Goal: Task Accomplishment & Management: Use online tool/utility

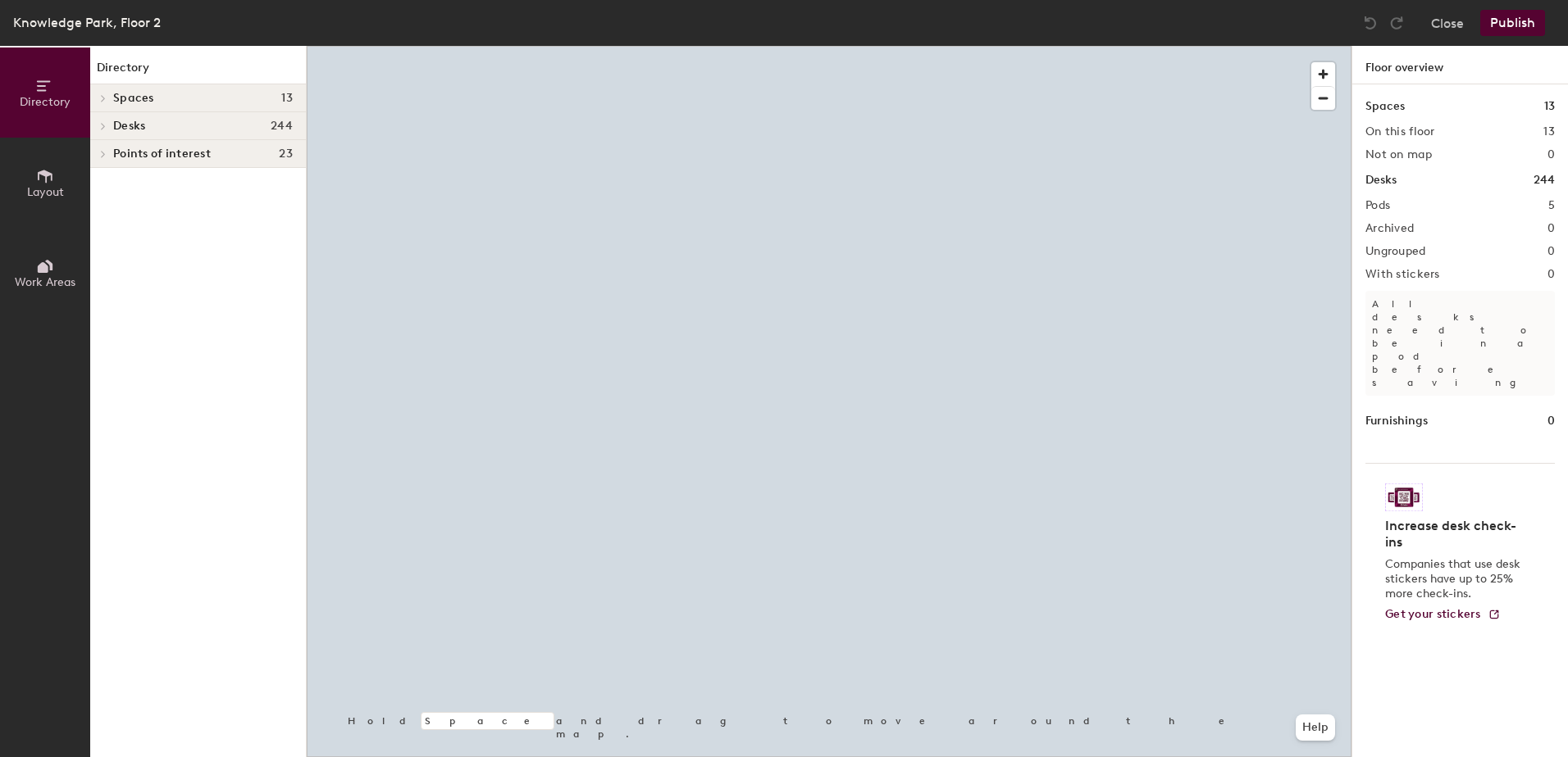
click at [1004, 46] on div at bounding box center [829, 46] width 1045 height 0
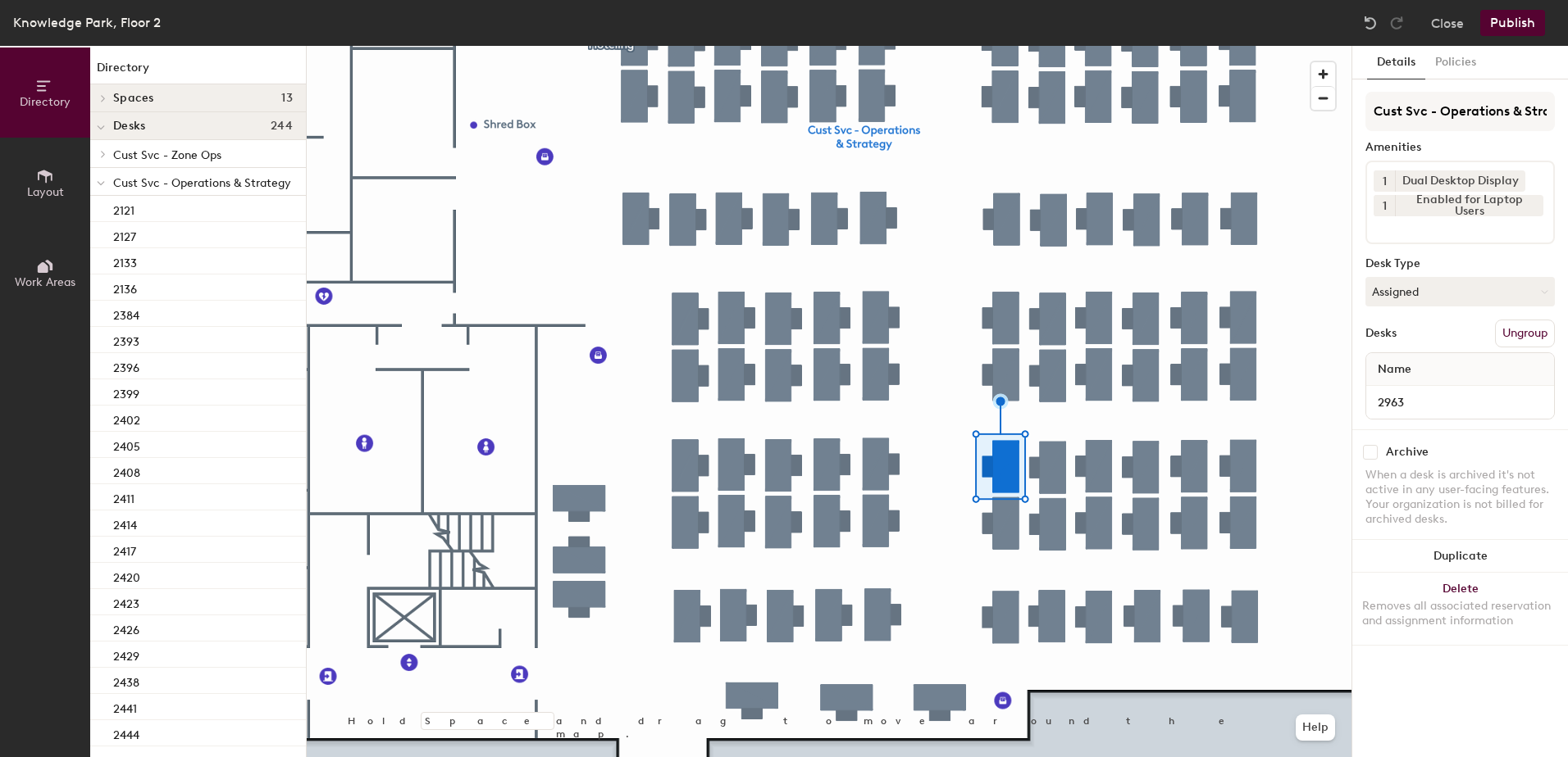
drag, startPoint x: 1405, startPoint y: 296, endPoint x: 1407, endPoint y: 318, distance: 22.1
click at [1406, 298] on button "Assigned" at bounding box center [1460, 292] width 189 height 30
click at [1412, 396] on div "Hoteled" at bounding box center [1449, 392] width 164 height 24
click at [1532, 333] on button "Ungroup" at bounding box center [1525, 334] width 60 height 28
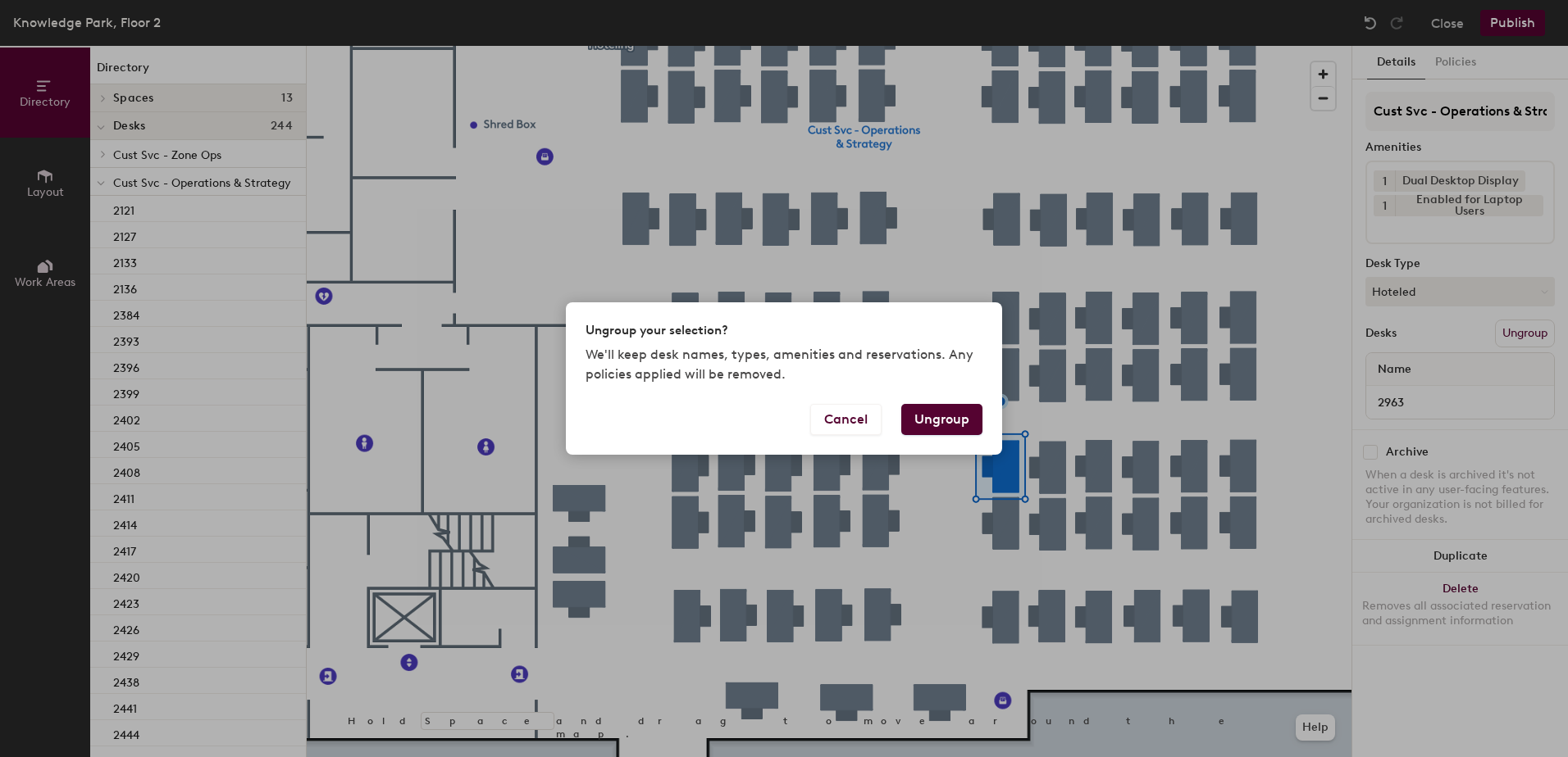
click at [973, 423] on button "Ungroup" at bounding box center [941, 419] width 81 height 31
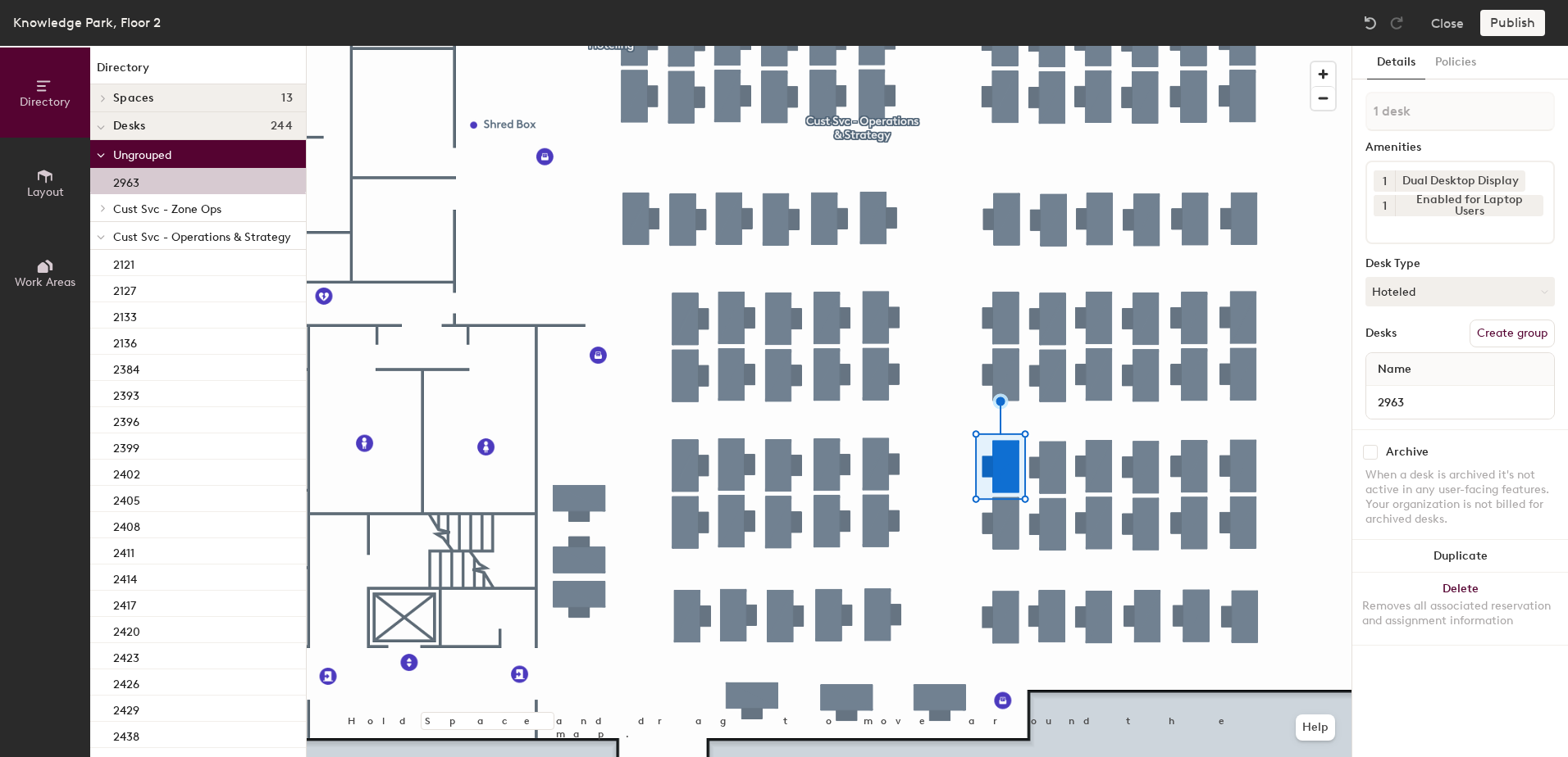
click at [99, 235] on div at bounding box center [101, 235] width 21 height 27
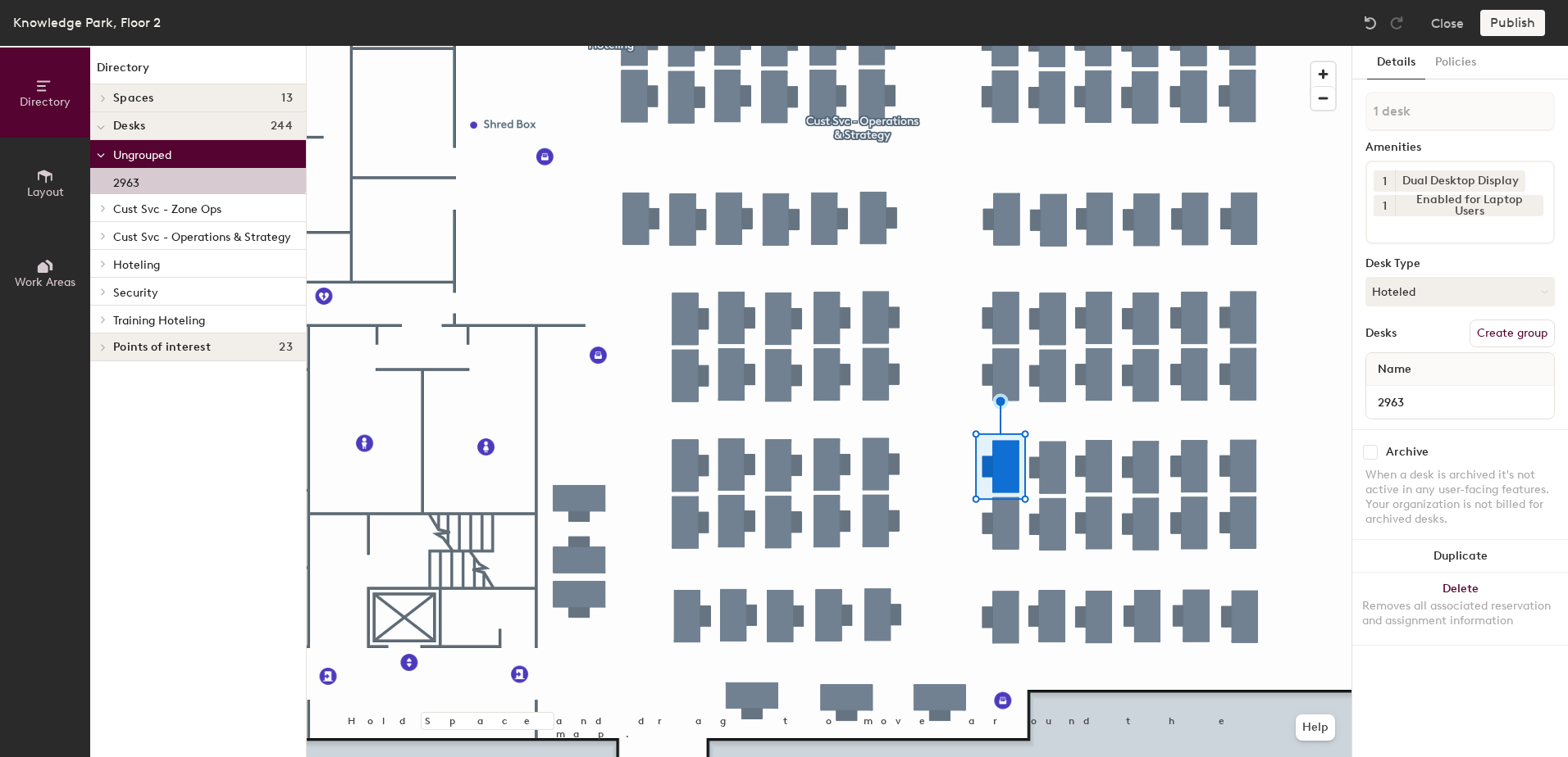
click at [103, 269] on div at bounding box center [101, 263] width 21 height 27
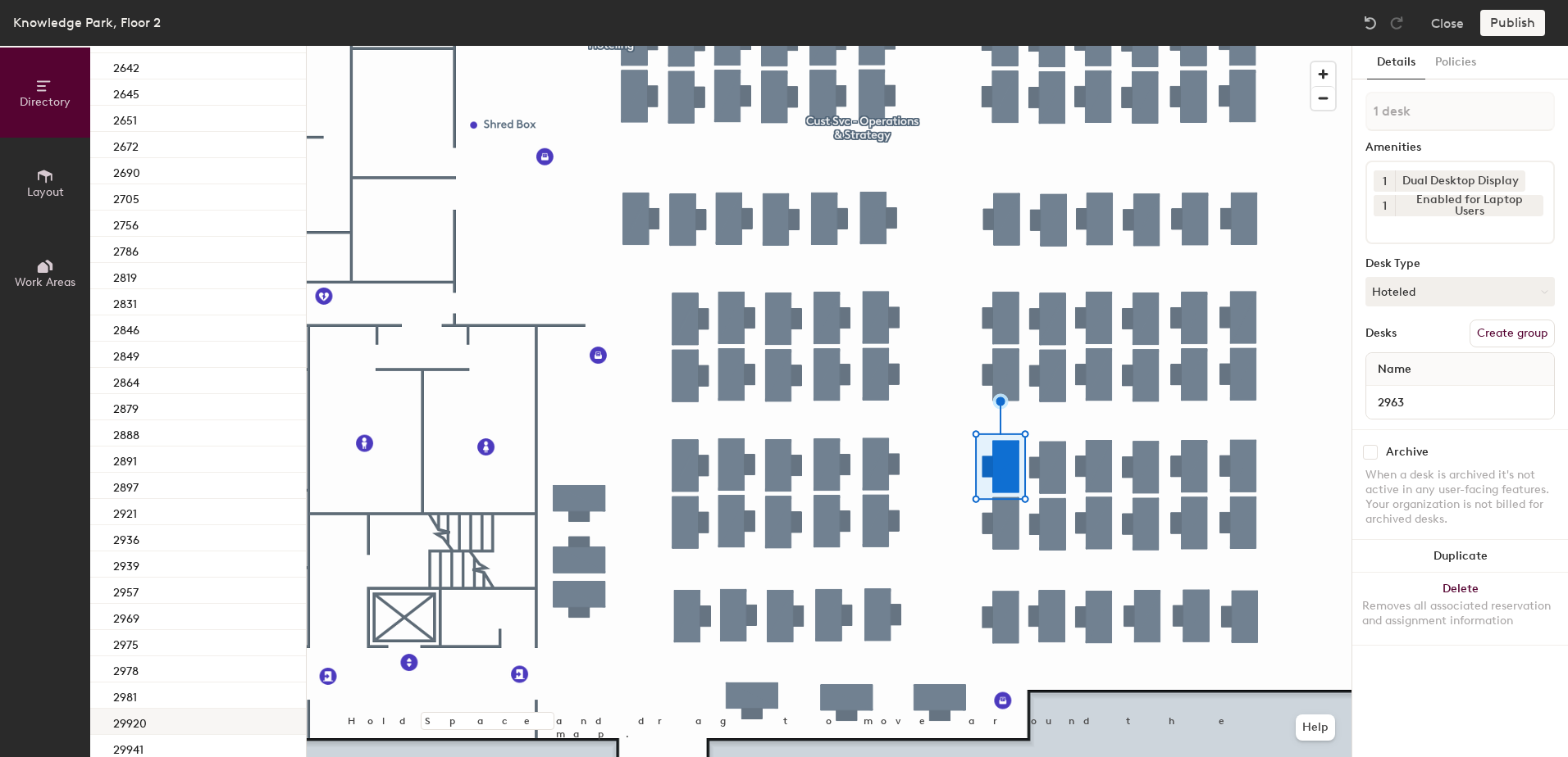
scroll to position [1466, 0]
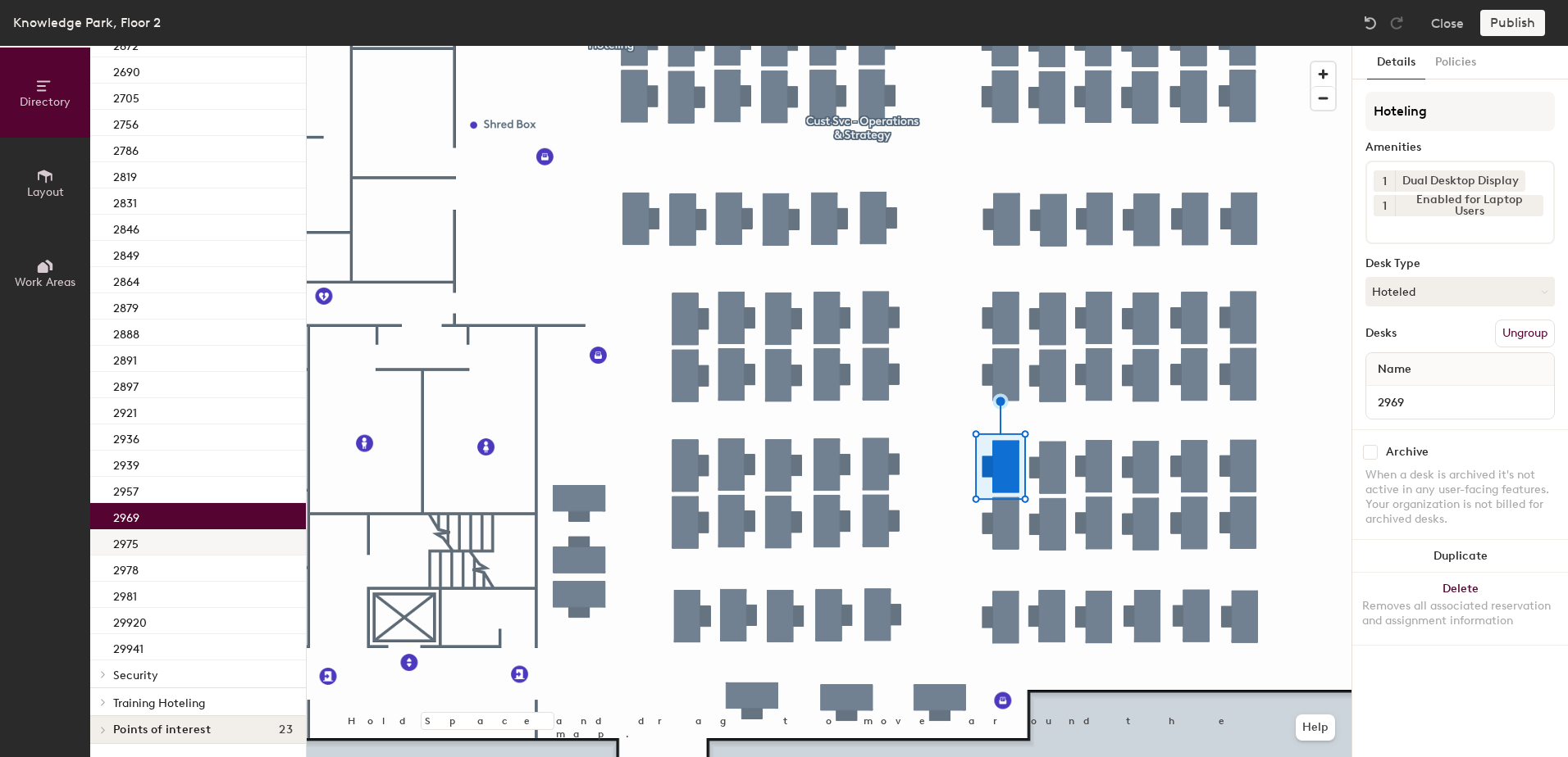
click at [165, 512] on div "2969" at bounding box center [198, 516] width 215 height 26
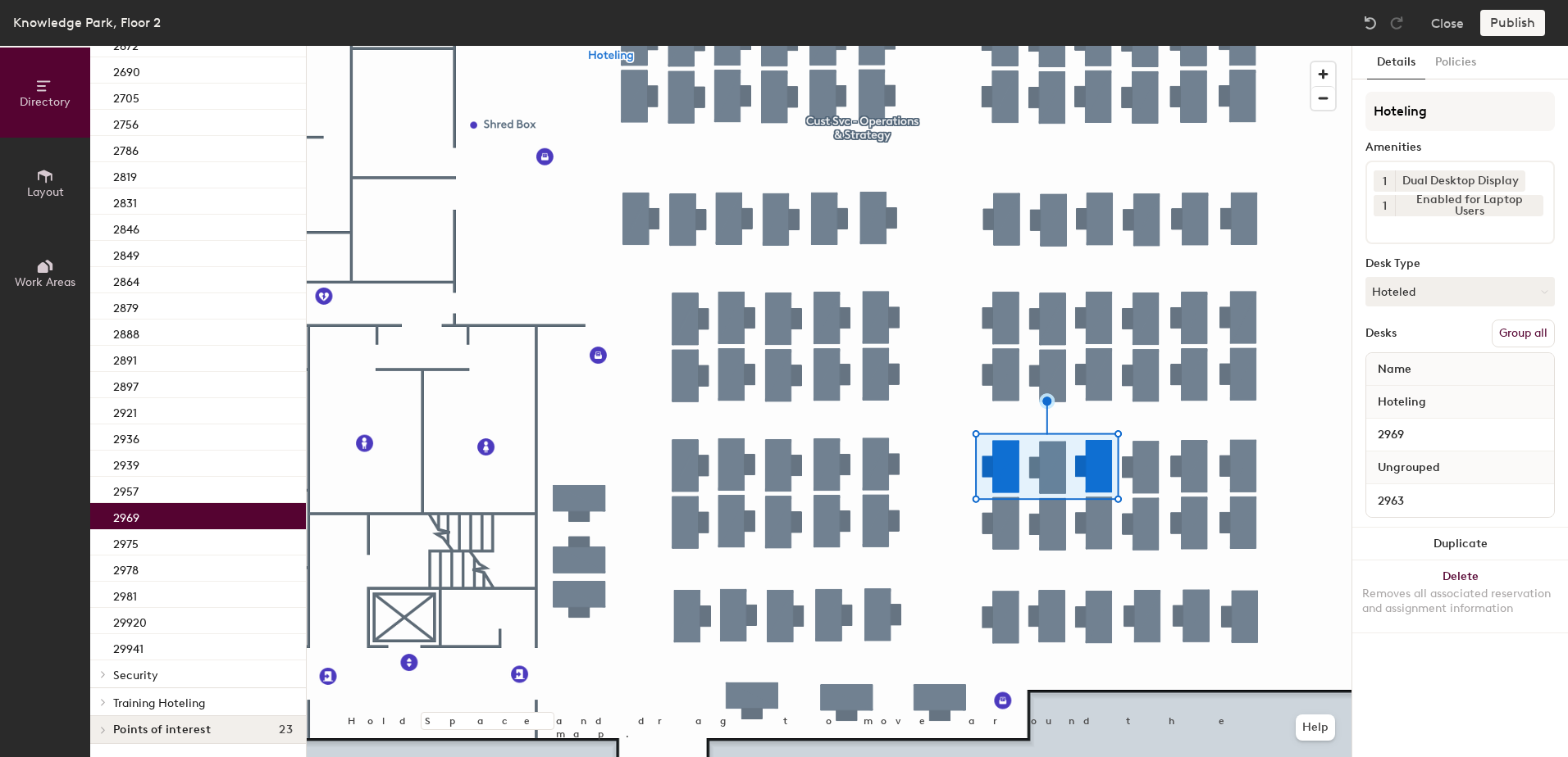
click at [1500, 335] on button "Group all" at bounding box center [1523, 334] width 63 height 28
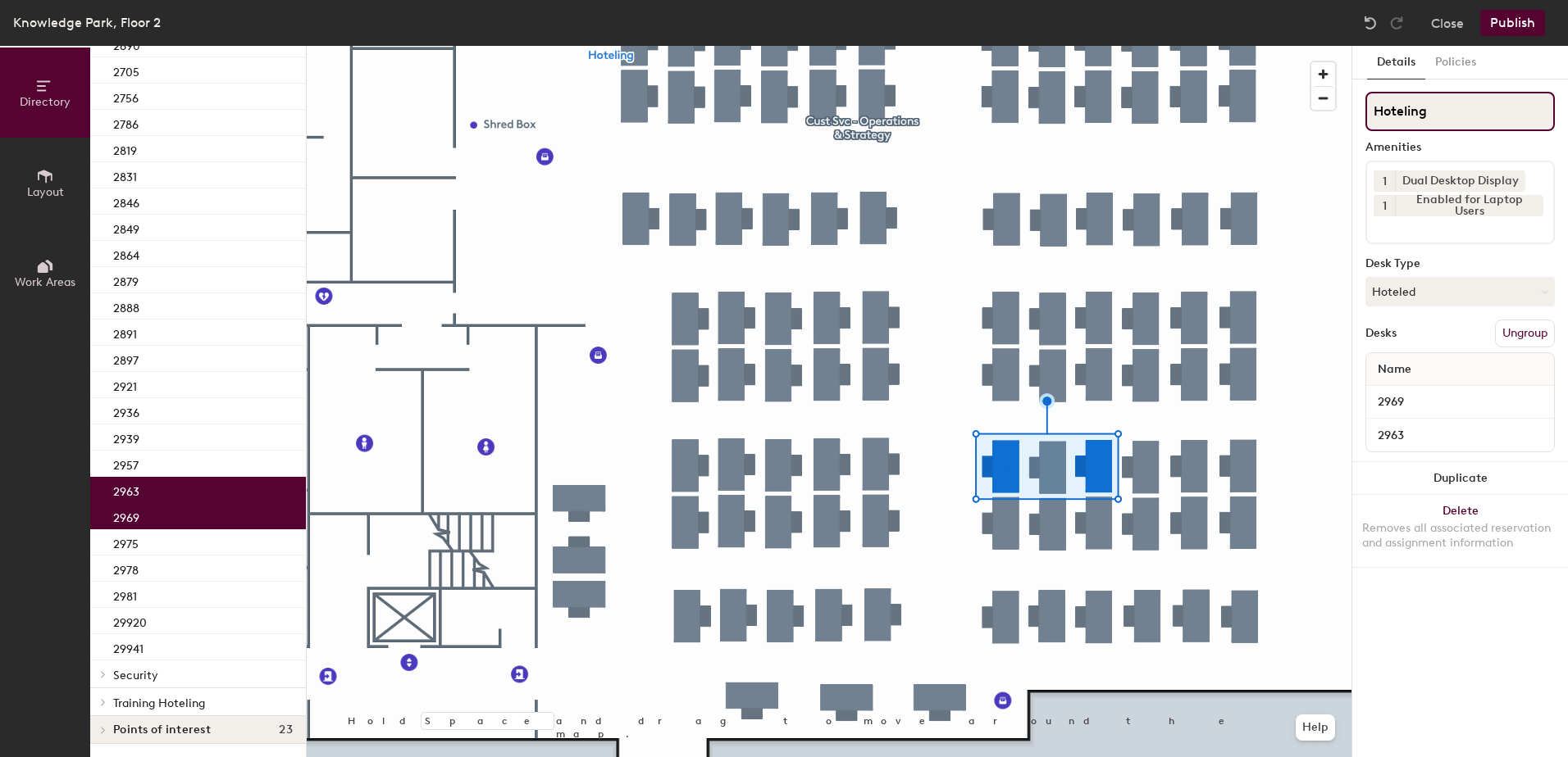
scroll to position [1411, 0]
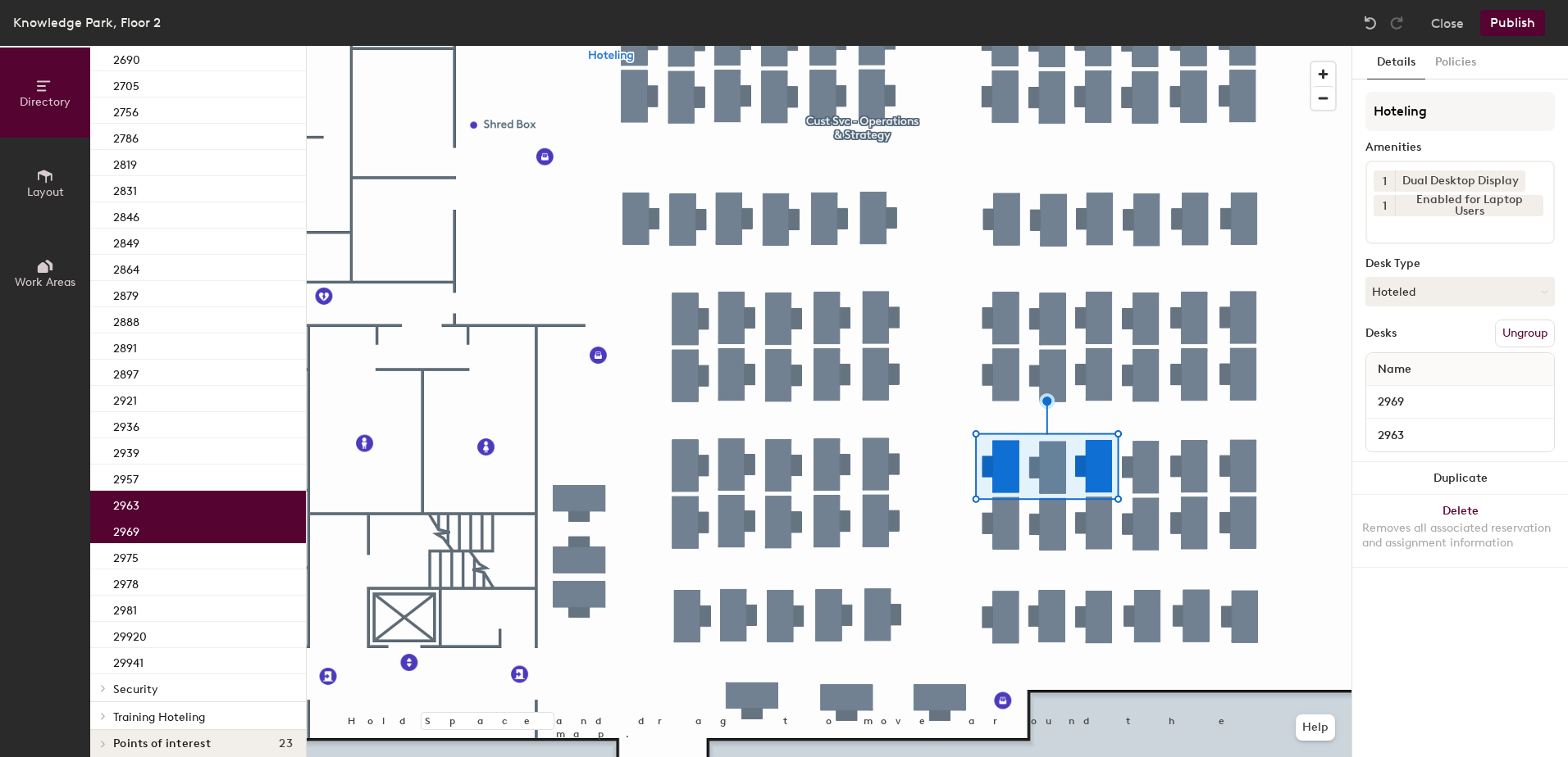
click at [1490, 21] on button "Publish" at bounding box center [1512, 23] width 64 height 26
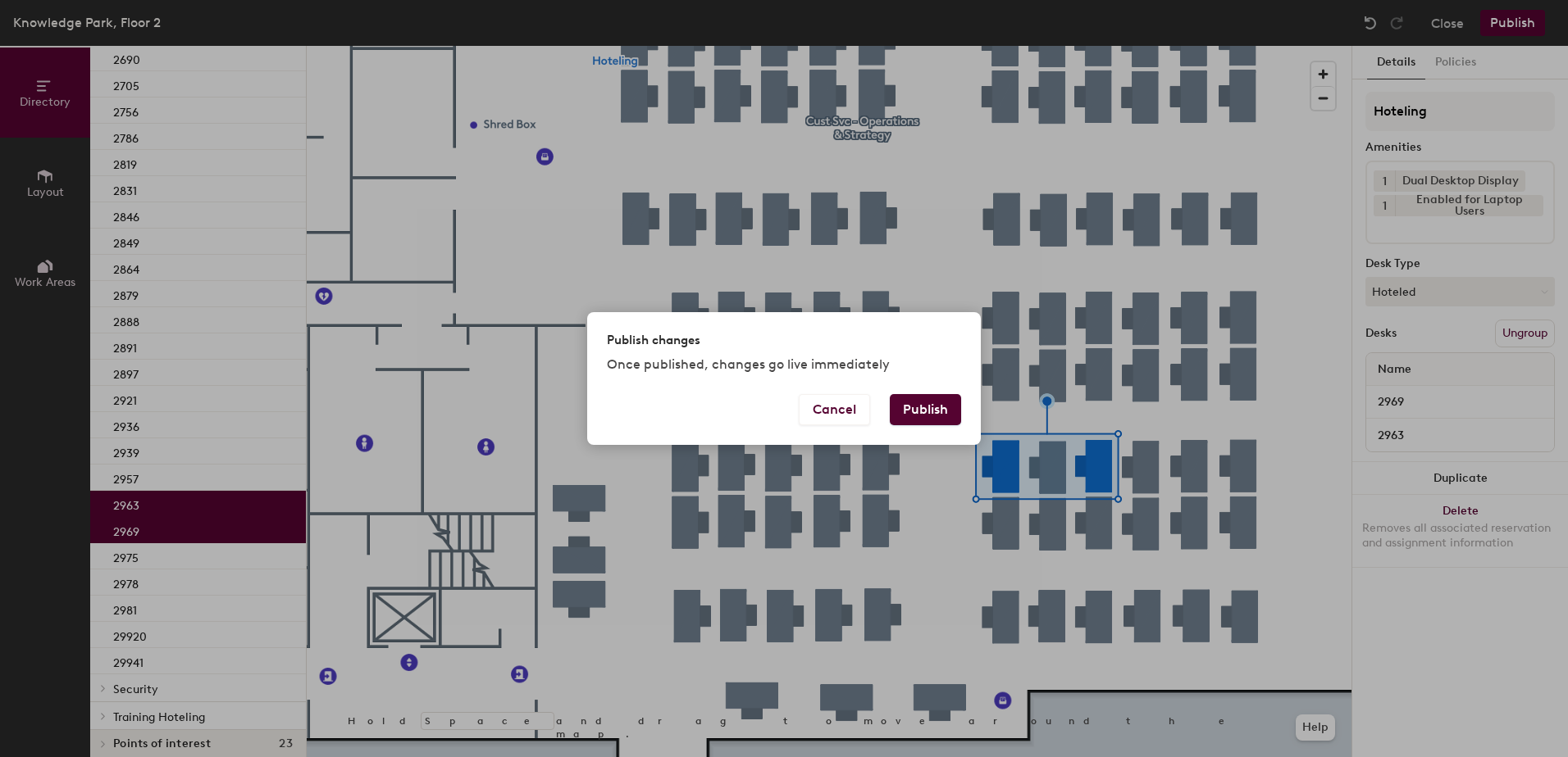
click at [930, 409] on button "Publish" at bounding box center [925, 409] width 71 height 31
